Goal: Task Accomplishment & Management: Manage account settings

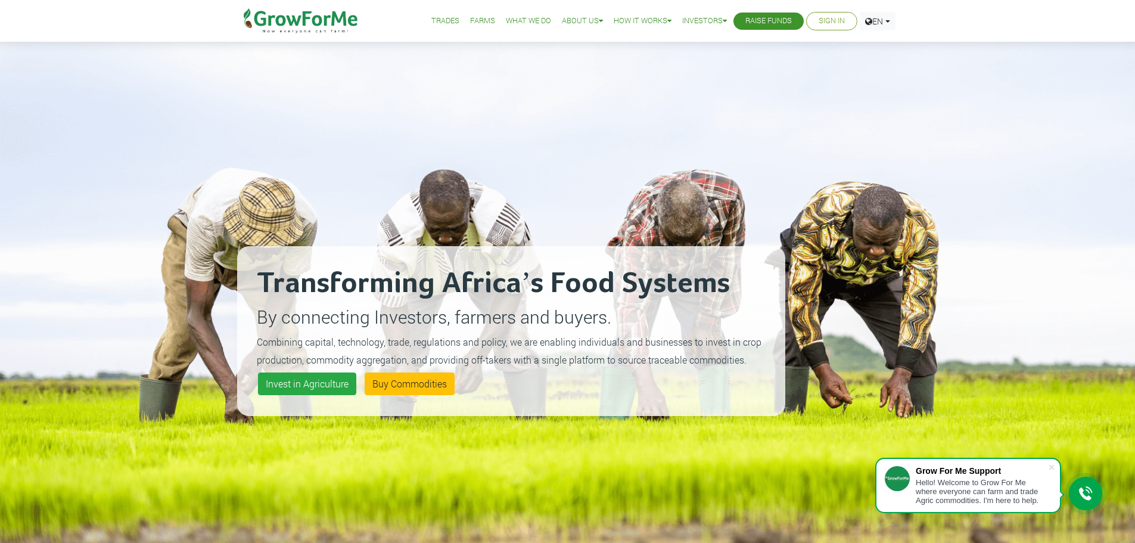
click at [832, 18] on link "Sign In" at bounding box center [831, 21] width 26 height 13
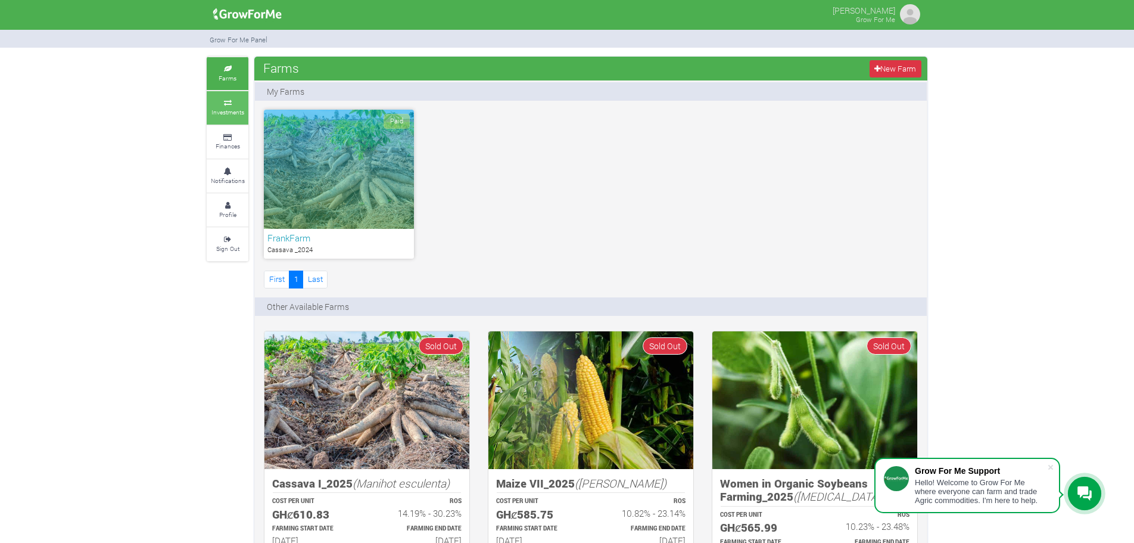
click at [227, 108] on small "Investments" at bounding box center [227, 112] width 33 height 8
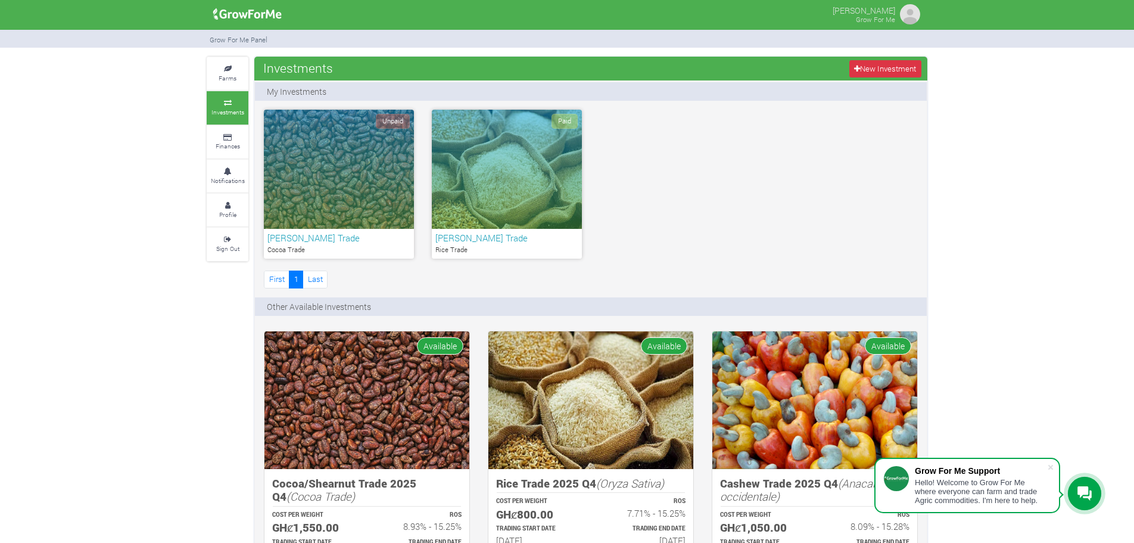
click at [1087, 499] on icon at bounding box center [1085, 493] width 14 height 15
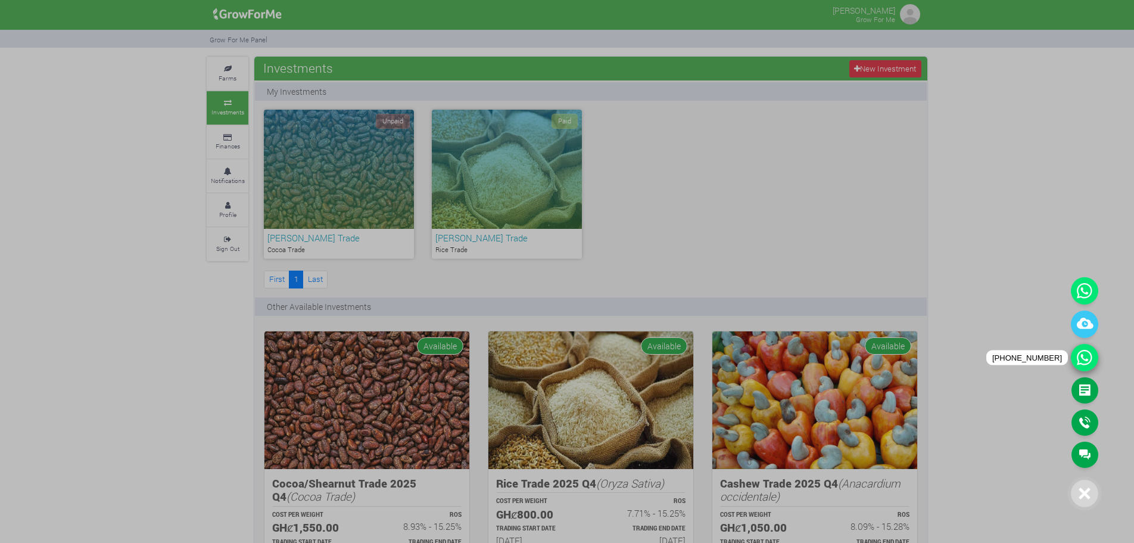
click at [1083, 357] on icon at bounding box center [1084, 357] width 27 height 27
click at [1084, 294] on icon at bounding box center [1084, 290] width 27 height 27
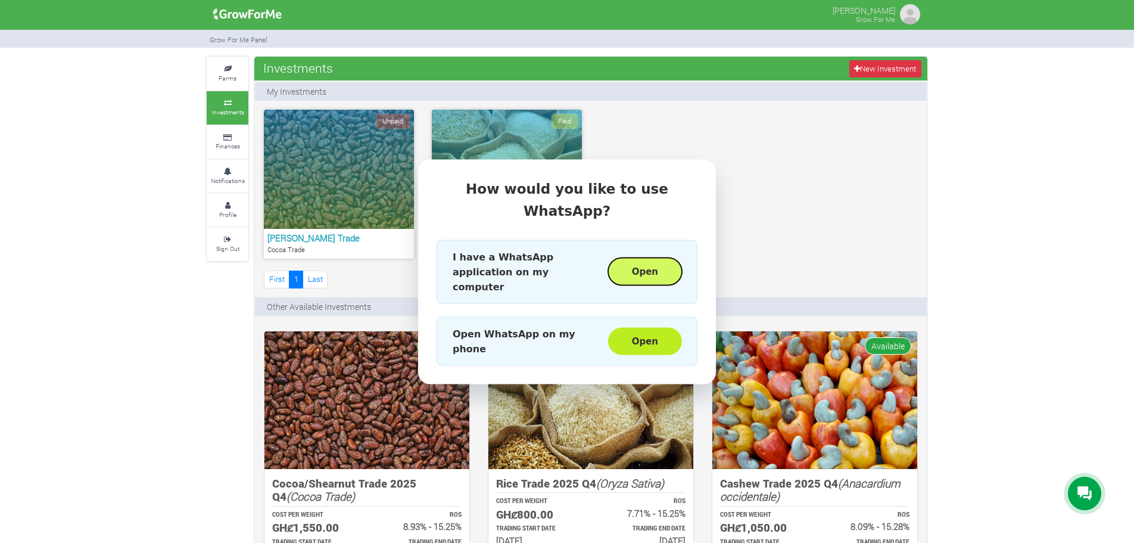
click at [646, 262] on button "Open" at bounding box center [645, 271] width 74 height 27
click at [843, 127] on div "How would you like to use WhatsApp? I have a WhatsApp application on my compute…" at bounding box center [567, 271] width 1134 height 543
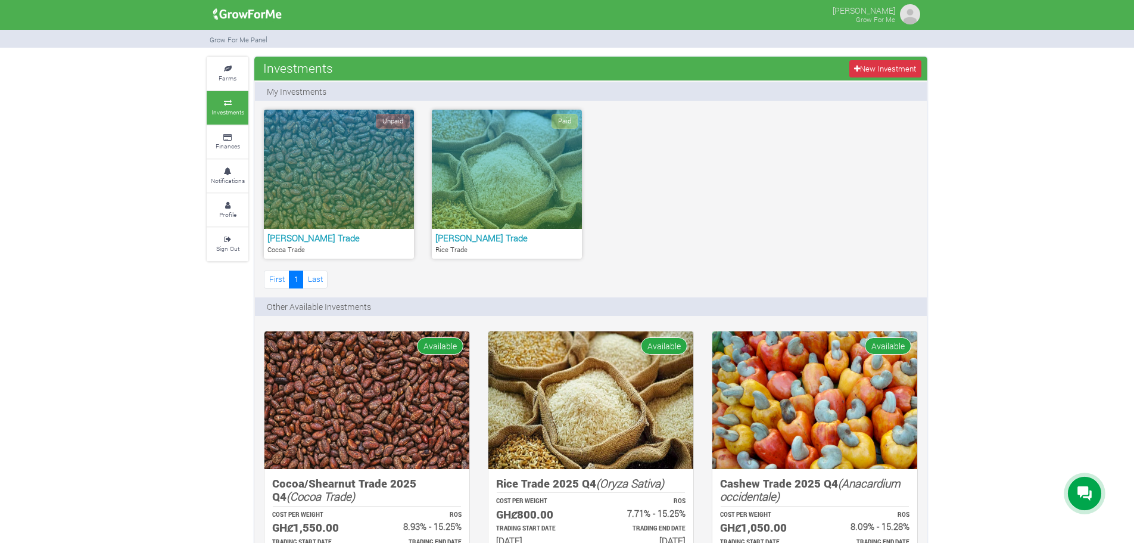
click at [902, 19] on img at bounding box center [910, 14] width 24 height 24
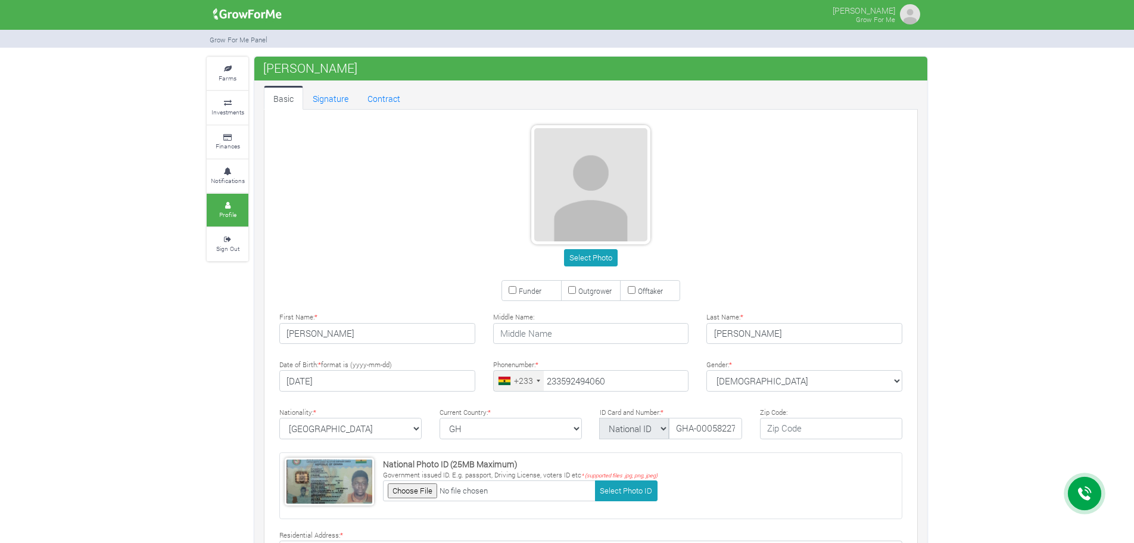
type input "59 249 4060"
click at [225, 71] on icon at bounding box center [228, 69] width 36 height 6
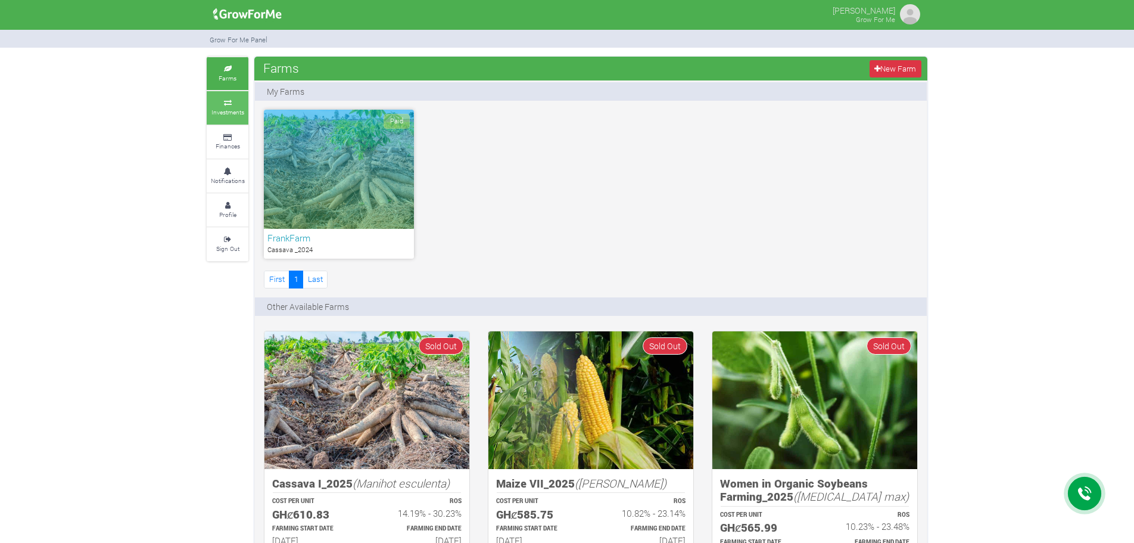
click at [240, 108] on small "Investments" at bounding box center [227, 112] width 33 height 8
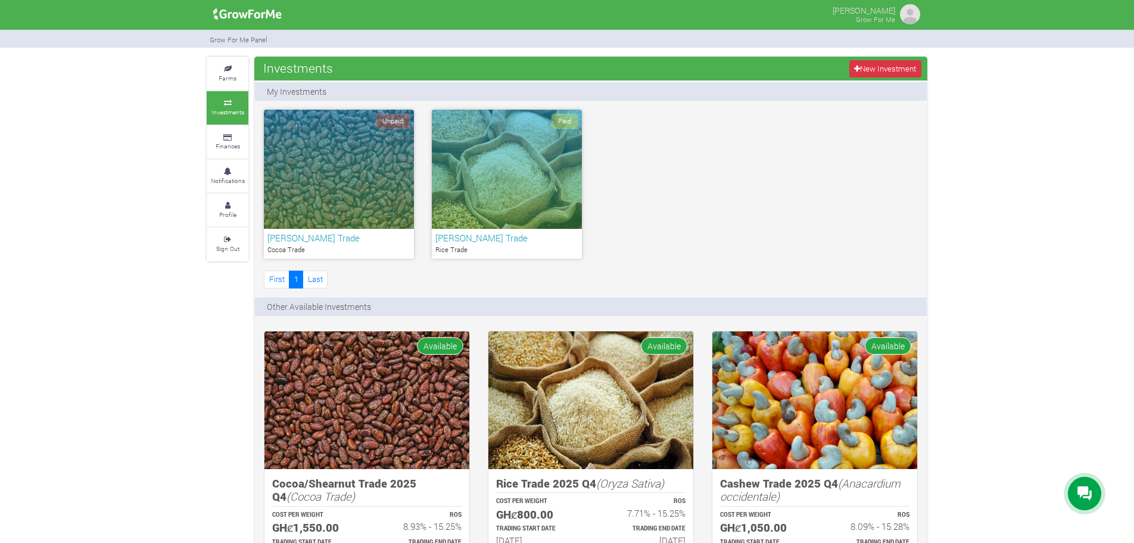
click at [326, 176] on div "Unpaid" at bounding box center [339, 169] width 150 height 119
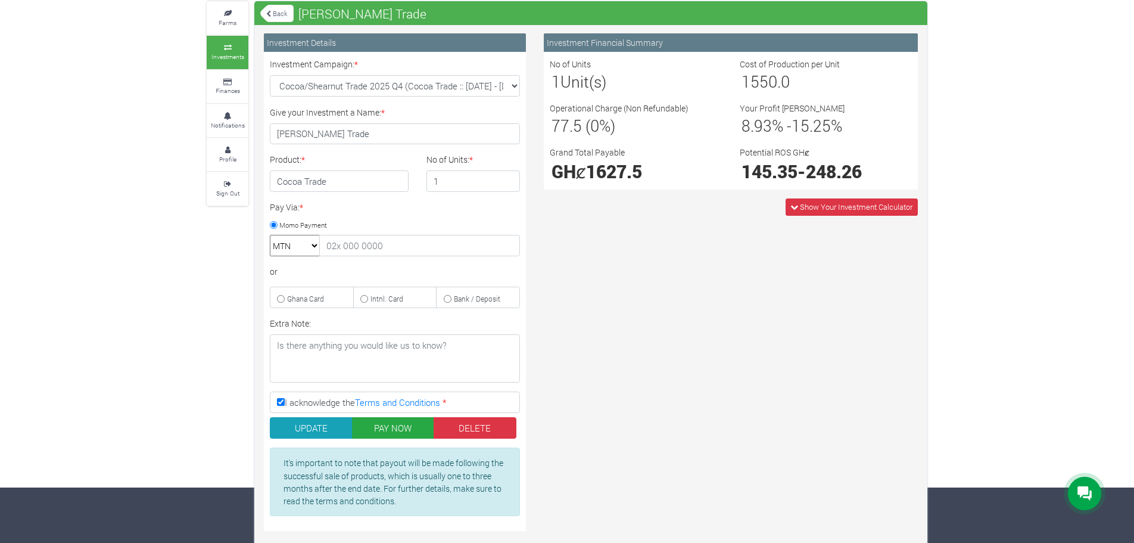
scroll to position [70, 0]
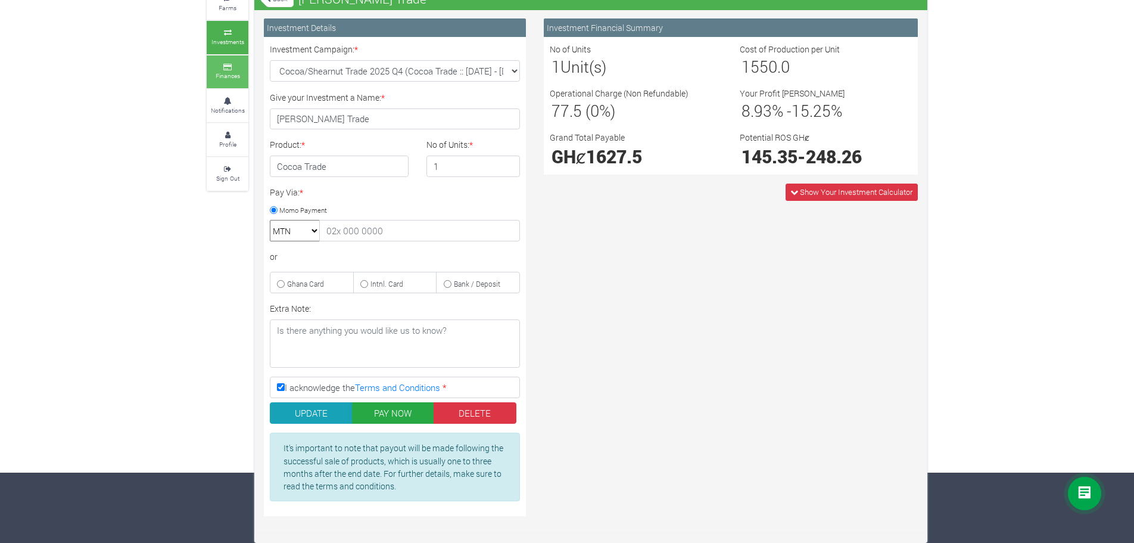
click at [225, 70] on link "Finances" at bounding box center [228, 71] width 42 height 33
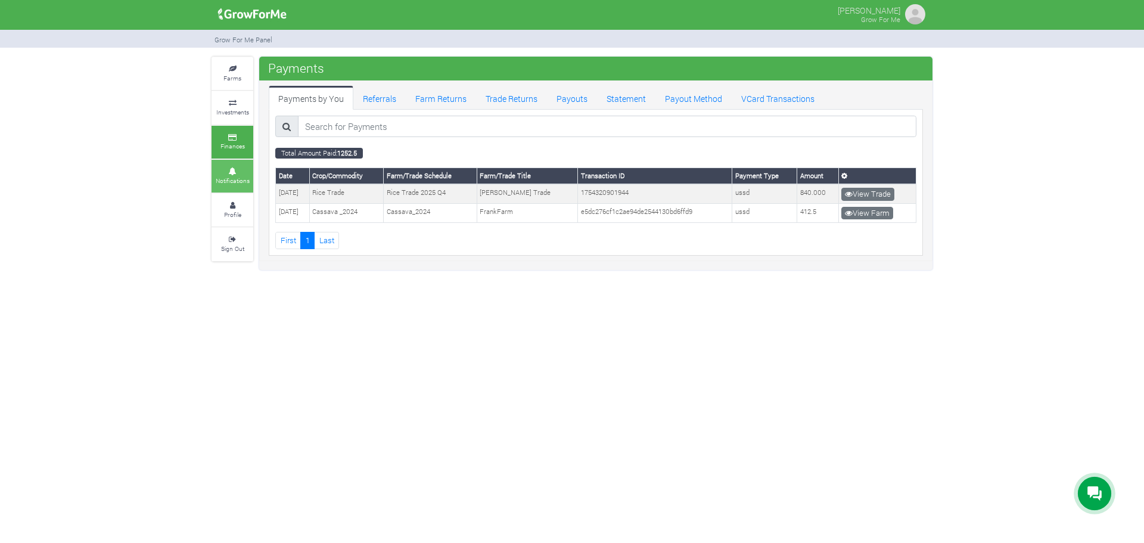
click at [234, 172] on icon at bounding box center [232, 172] width 36 height 6
